Goal: Register for event/course

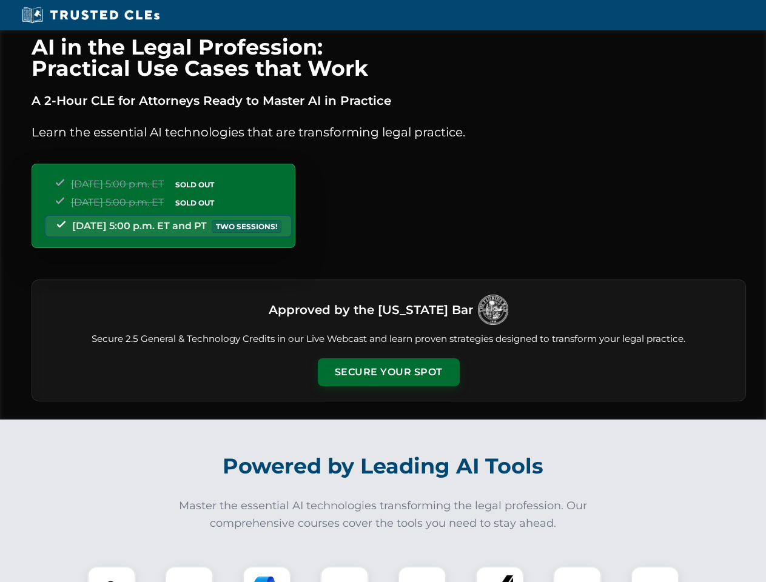
click at [388, 373] on button "Secure Your Spot" at bounding box center [389, 373] width 142 height 28
click at [112, 575] on img at bounding box center [111, 590] width 35 height 35
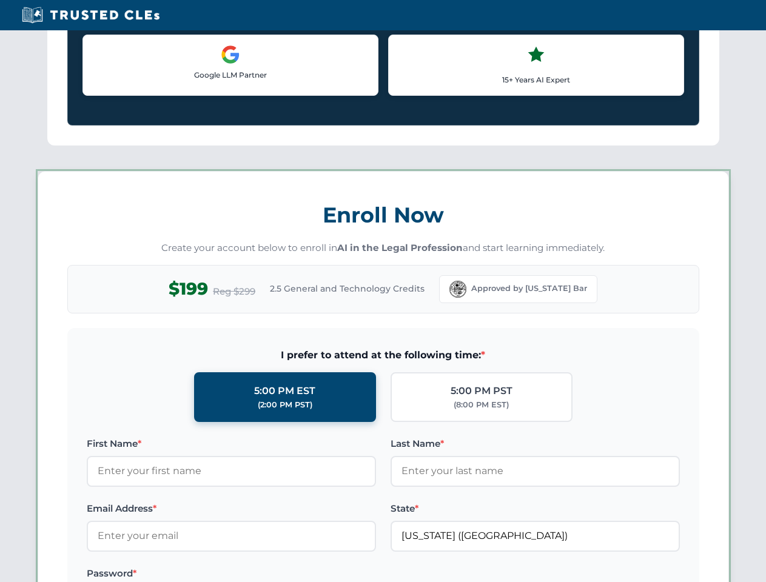
click at [267, 575] on label "Password *" at bounding box center [231, 574] width 289 height 15
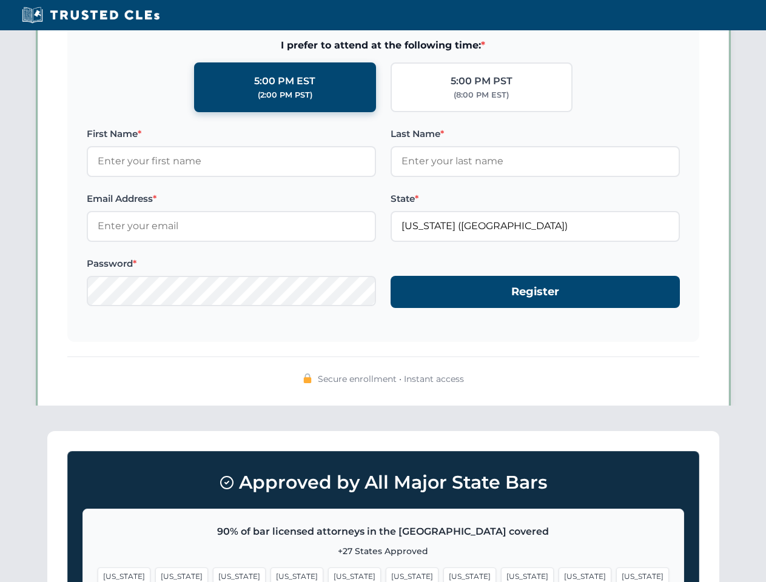
click at [559, 575] on span "[US_STATE]" at bounding box center [585, 577] width 53 height 18
